Goal: Information Seeking & Learning: Learn about a topic

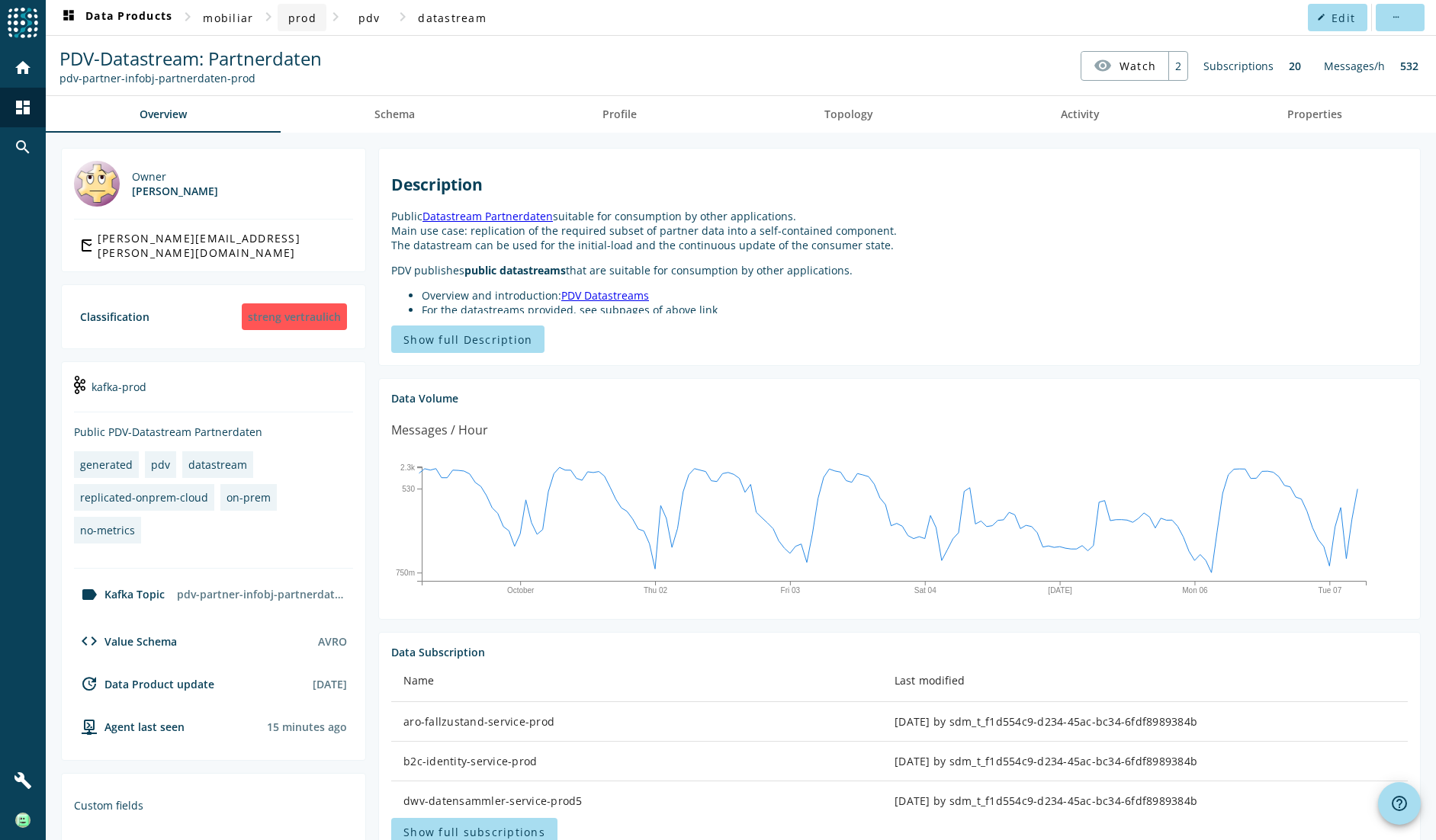
click at [311, 22] on span "prod" at bounding box center [303, 18] width 28 height 15
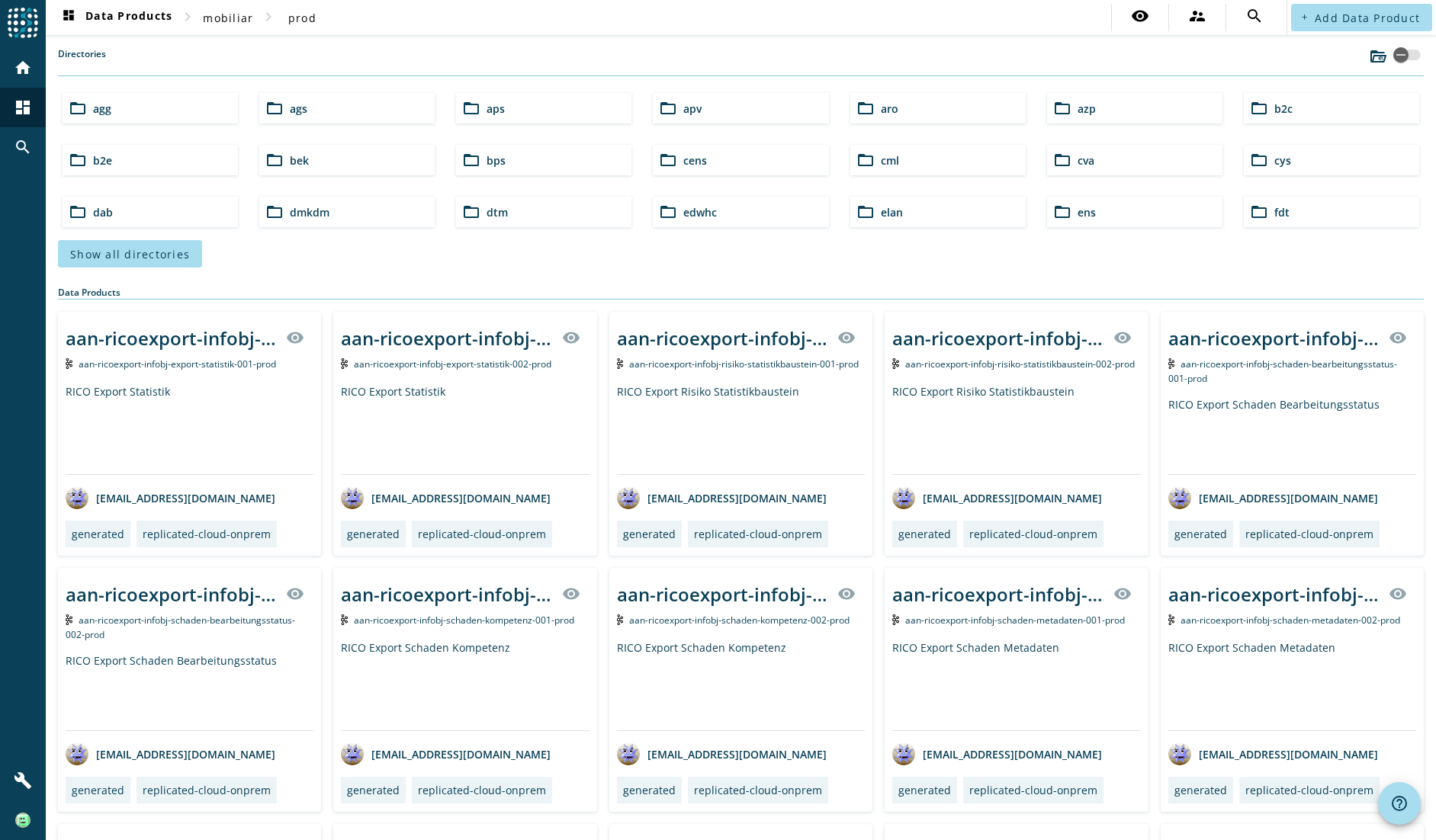
click at [871, 157] on div "folder_open cml" at bounding box center [938, 159] width 176 height 30
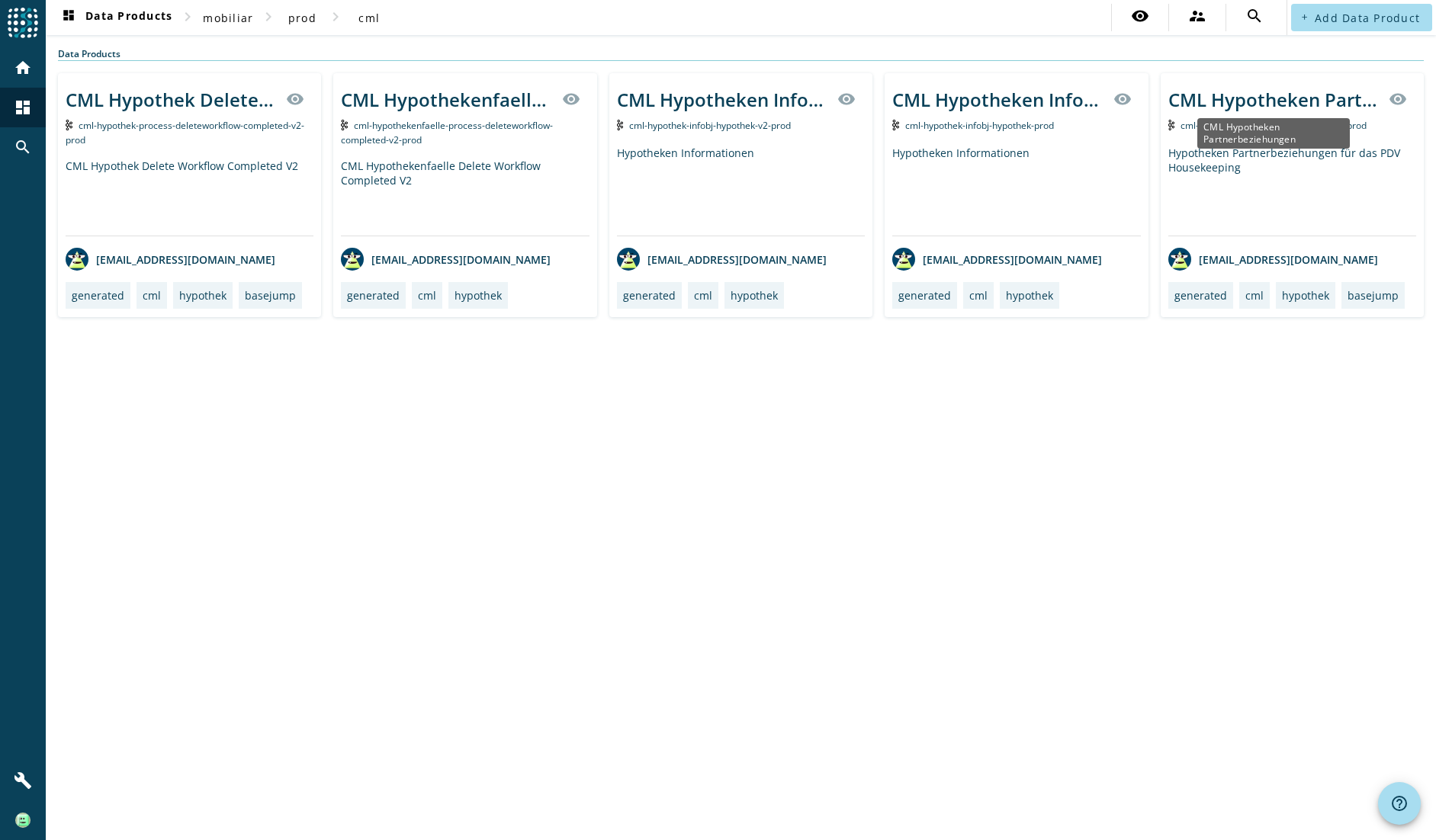
click at [1210, 107] on div "CML Hypotheken Partnerbeziehungen" at bounding box center [1274, 99] width 211 height 26
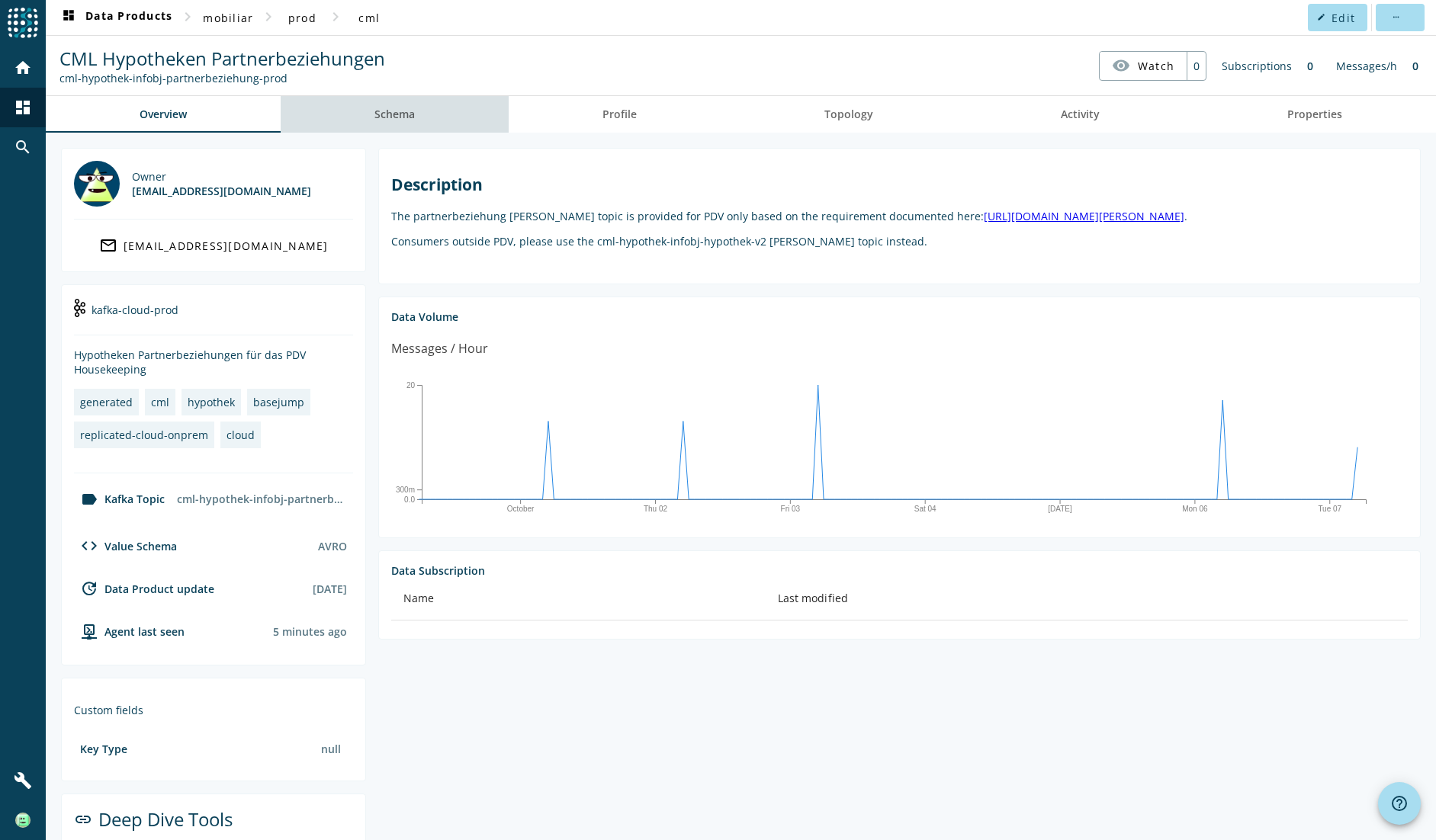
click at [415, 119] on link "Schema" at bounding box center [395, 114] width 228 height 36
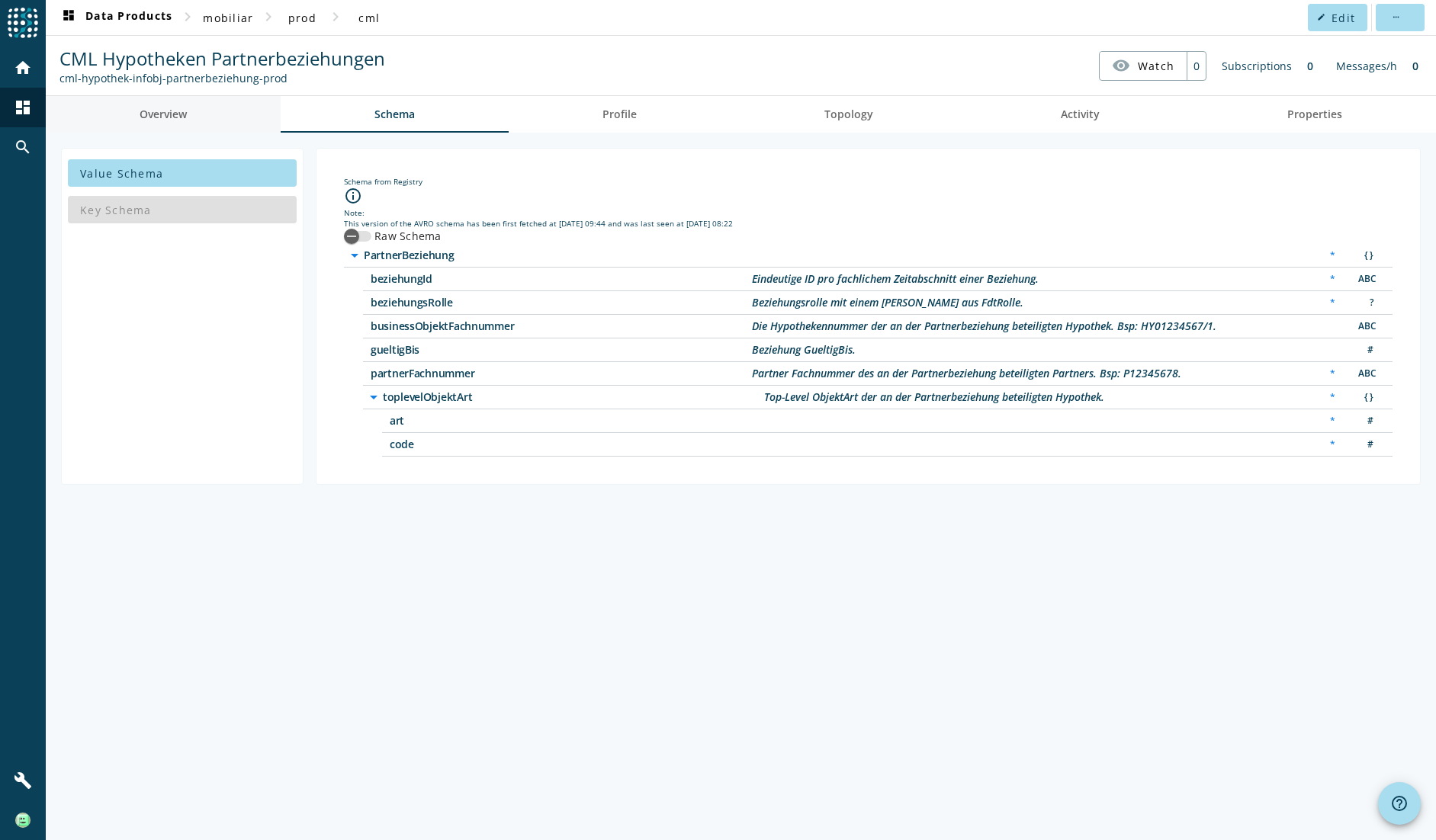
click at [165, 118] on span "Overview" at bounding box center [162, 114] width 47 height 11
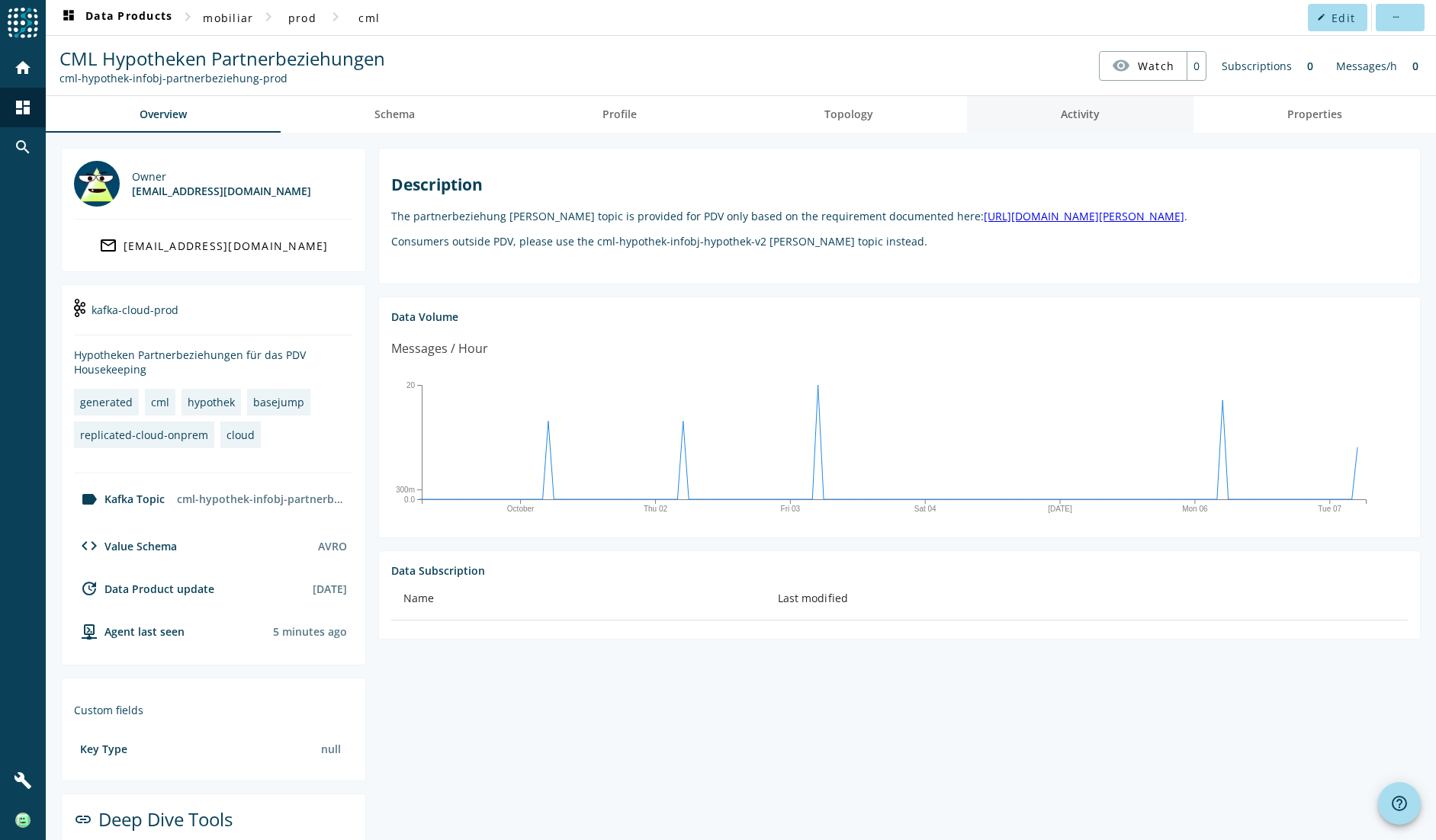
click at [1061, 118] on span "Activity" at bounding box center [1080, 114] width 39 height 11
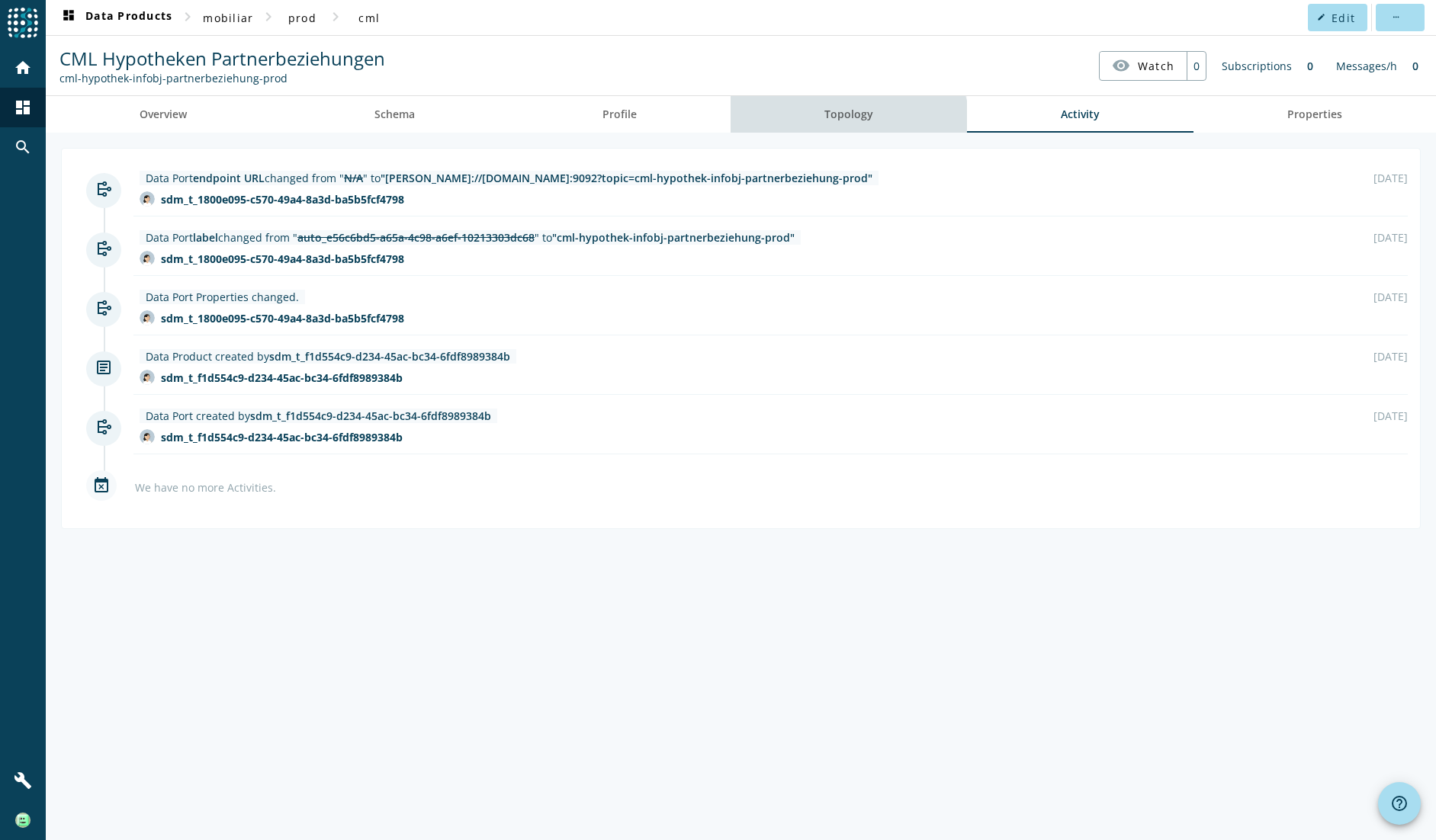
click at [848, 125] on span "Topology" at bounding box center [848, 114] width 49 height 36
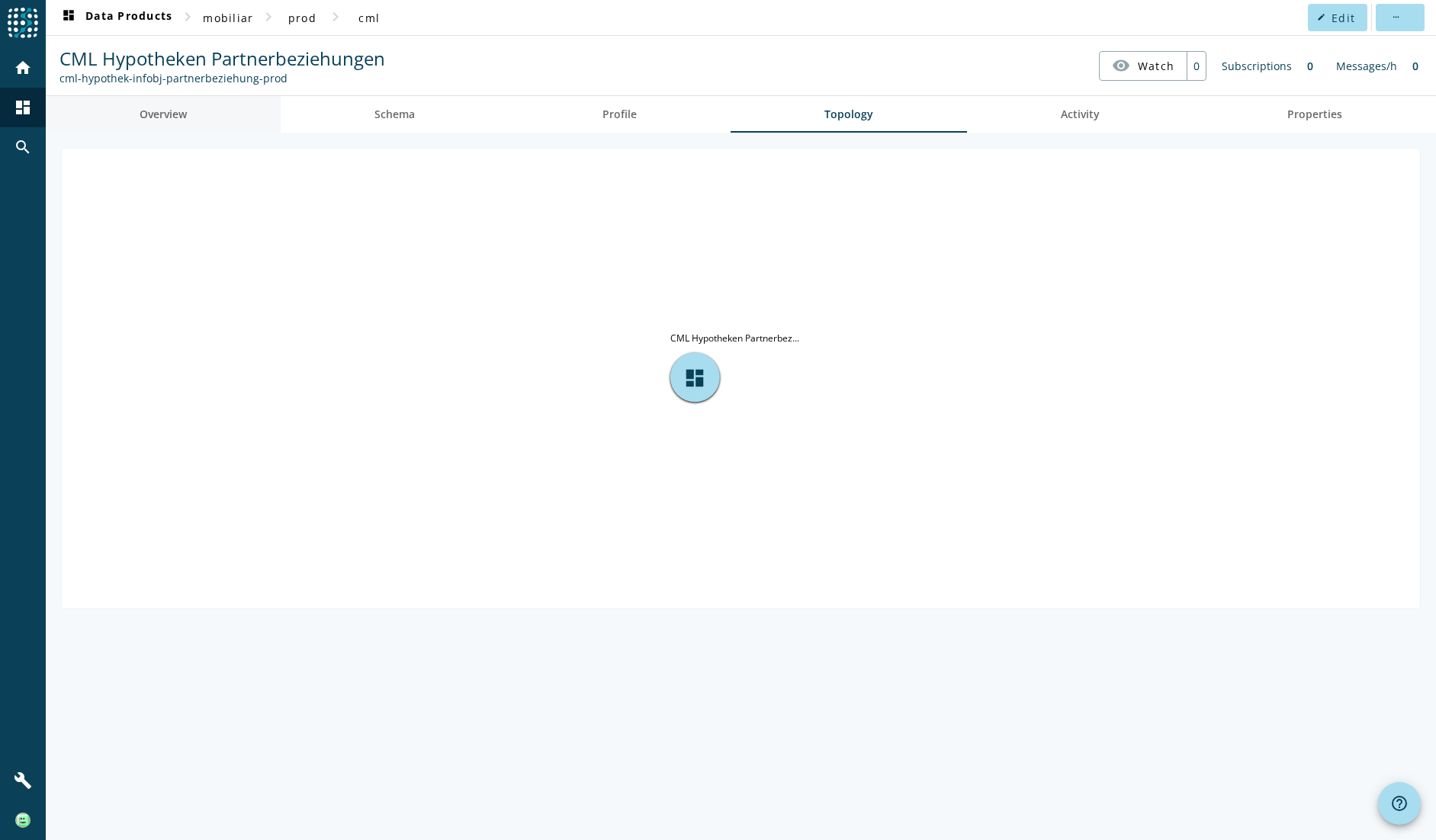
click at [156, 109] on span "Overview" at bounding box center [162, 114] width 47 height 11
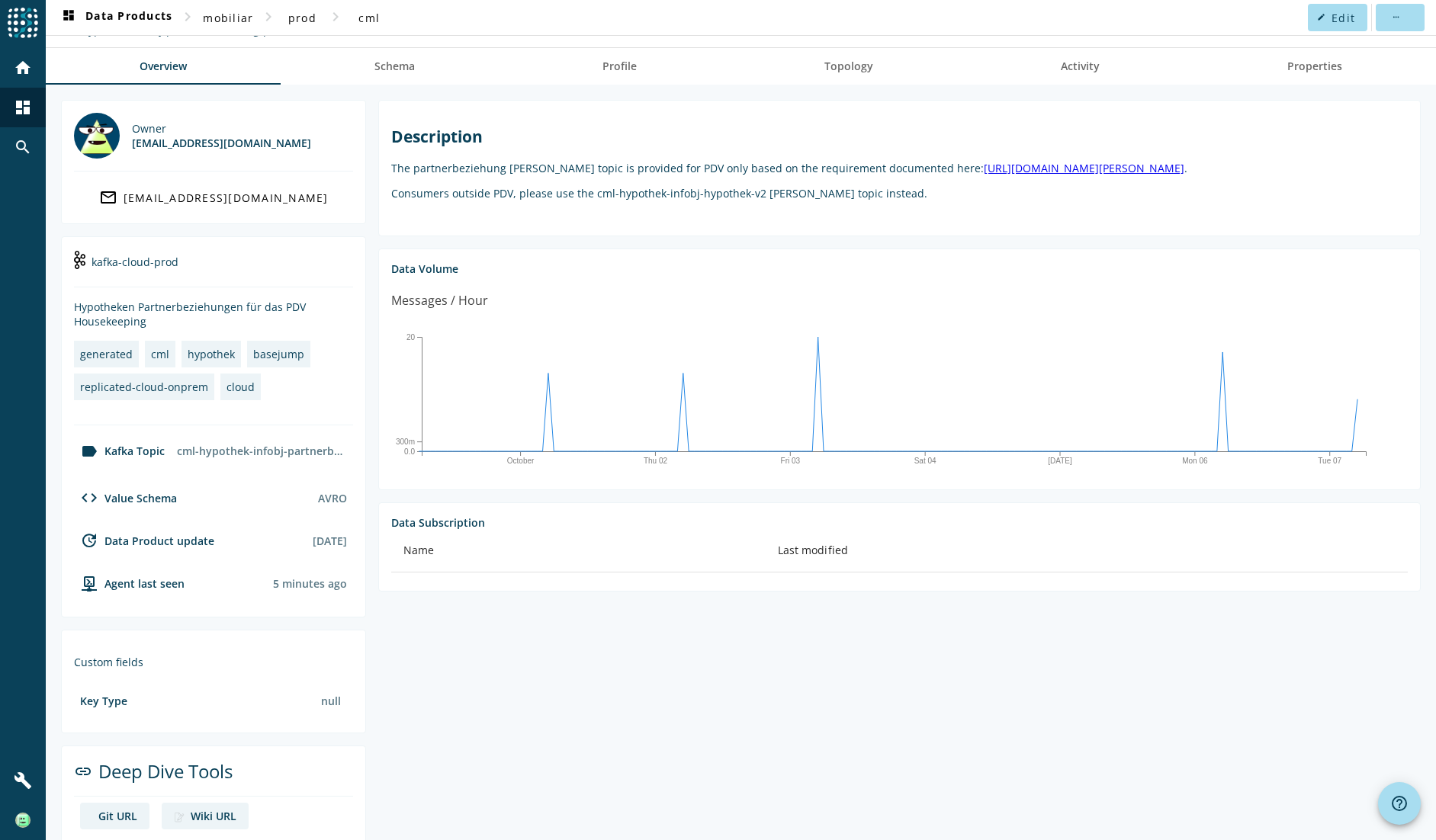
scroll to position [72, 0]
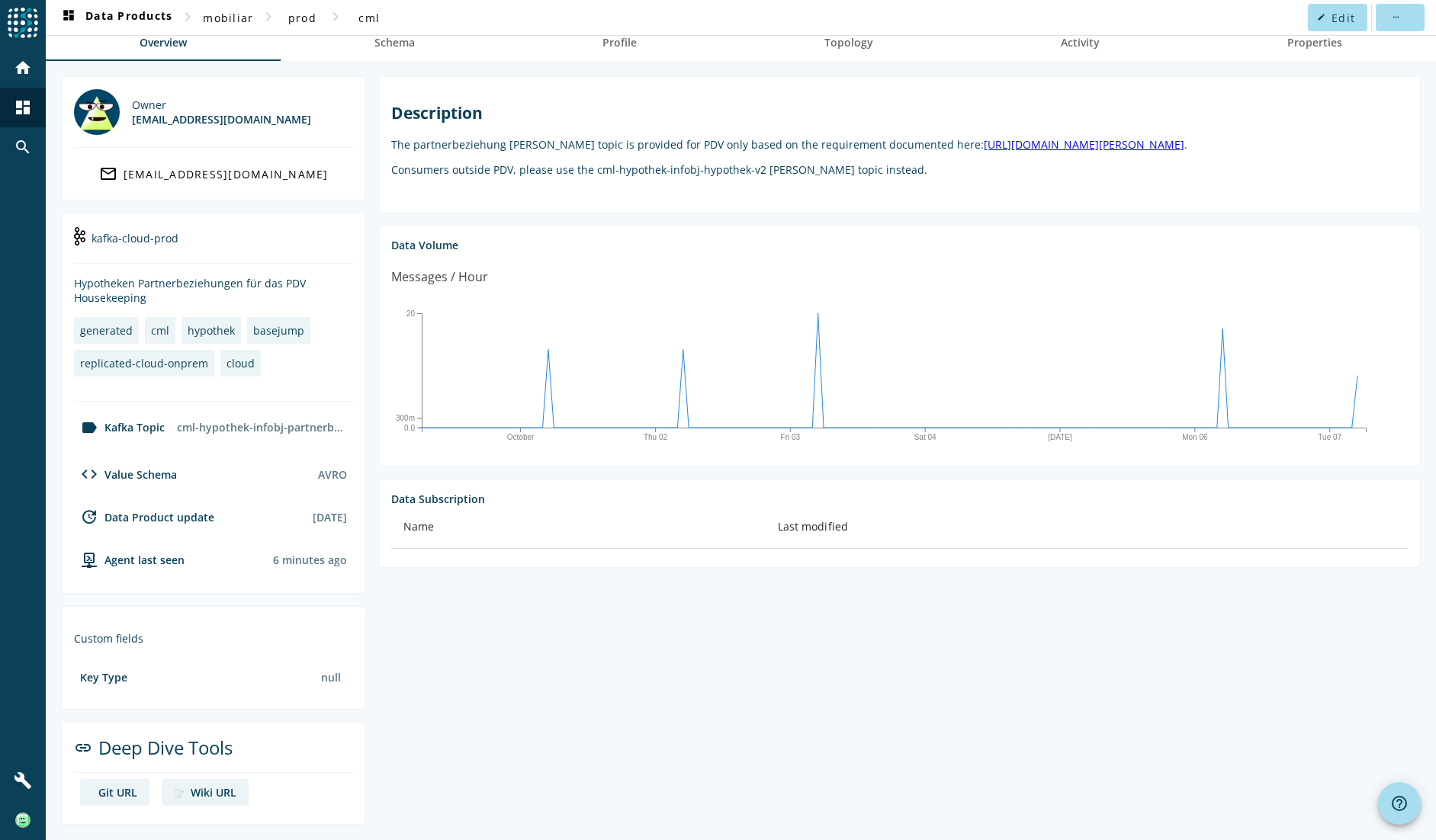
click at [186, 117] on div "[EMAIL_ADDRESS][DOMAIN_NAME]" at bounding box center [221, 119] width 180 height 15
click at [145, 366] on div "replicated-cloud-onprem" at bounding box center [144, 363] width 128 height 15
click at [146, 562] on div "Agent last seen" at bounding box center [129, 560] width 111 height 19
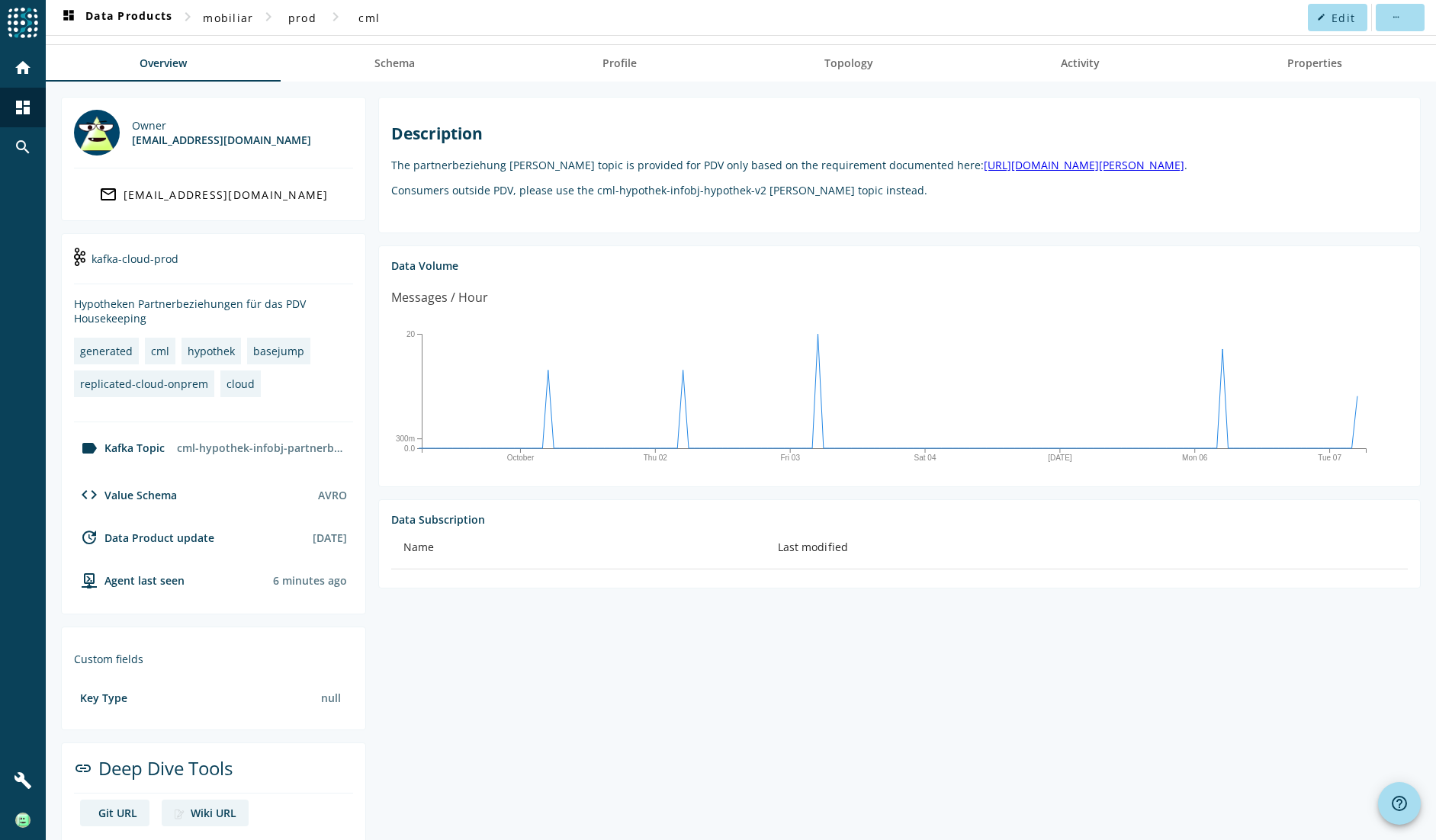
scroll to position [72, 0]
